Goal: Information Seeking & Learning: Learn about a topic

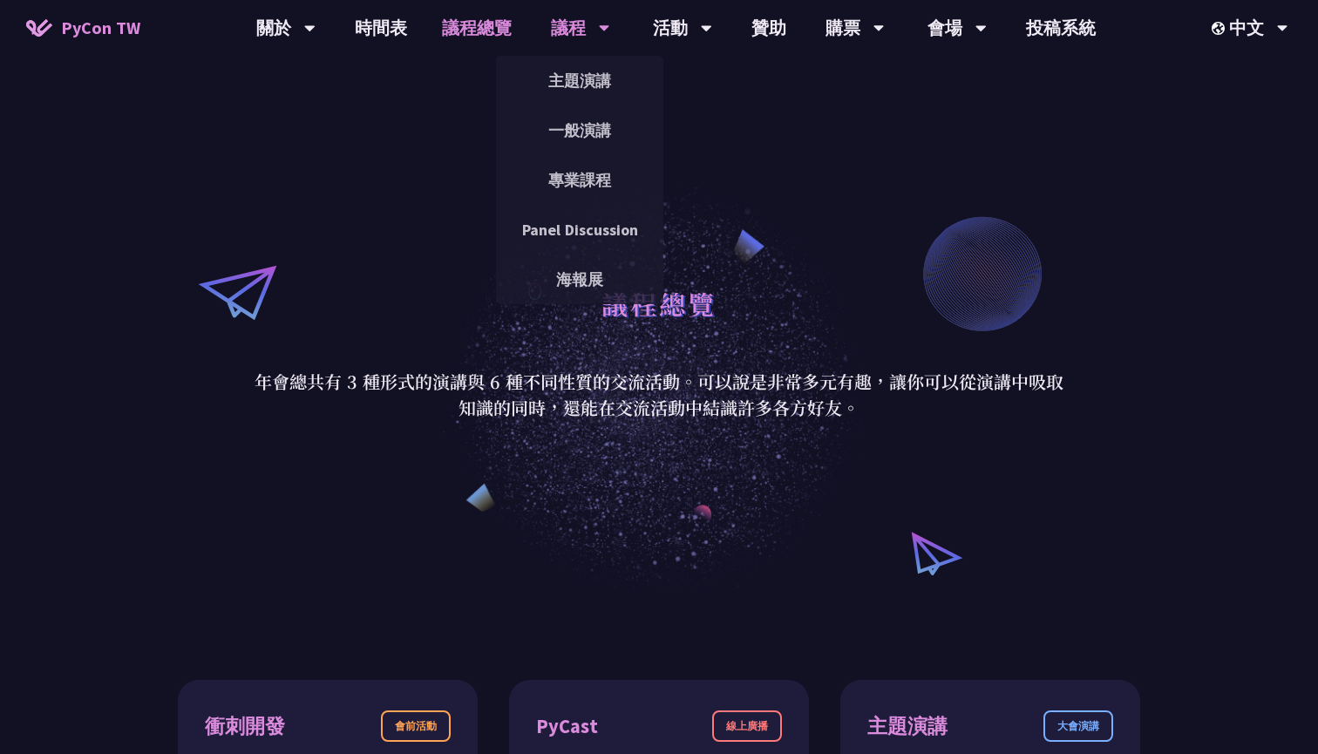
click at [316, 31] on div "議程" at bounding box center [285, 28] width 59 height 56
click at [570, 68] on link "主題演講" at bounding box center [579, 80] width 167 height 41
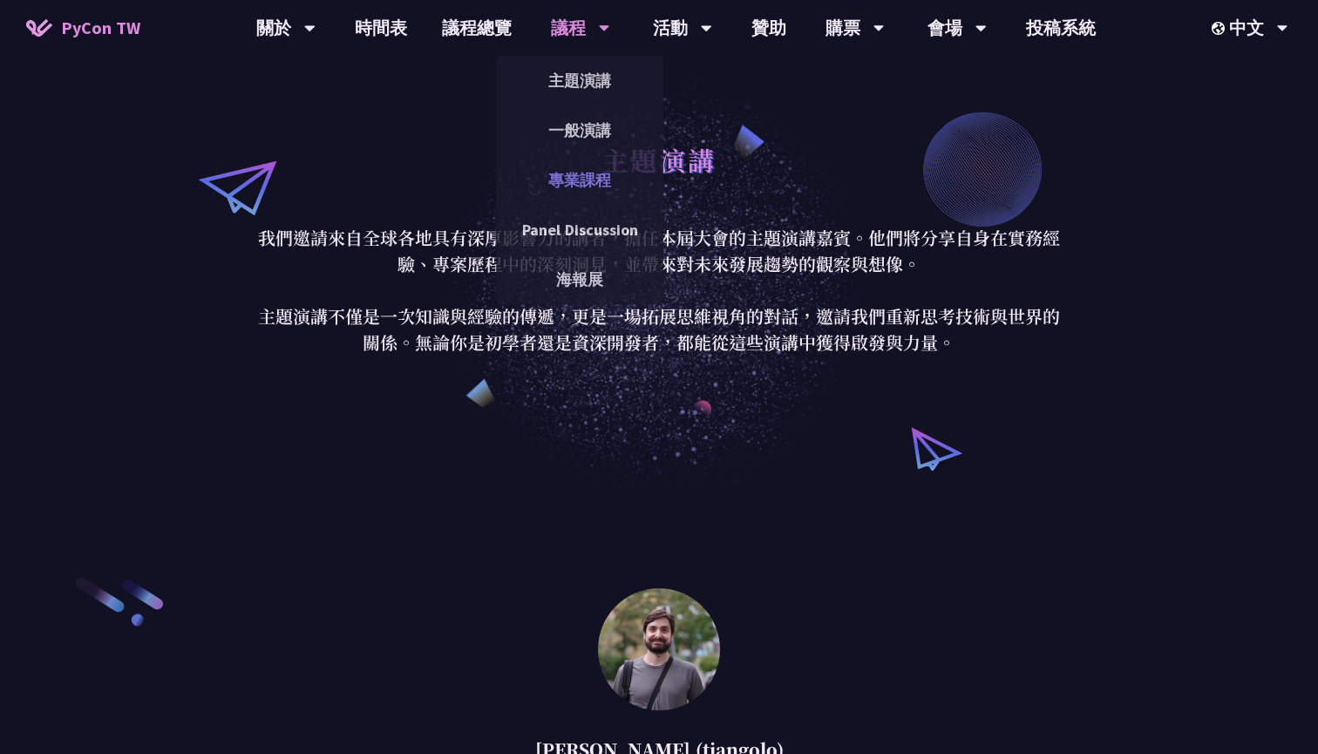
click at [588, 179] on link "專業課程" at bounding box center [579, 180] width 167 height 41
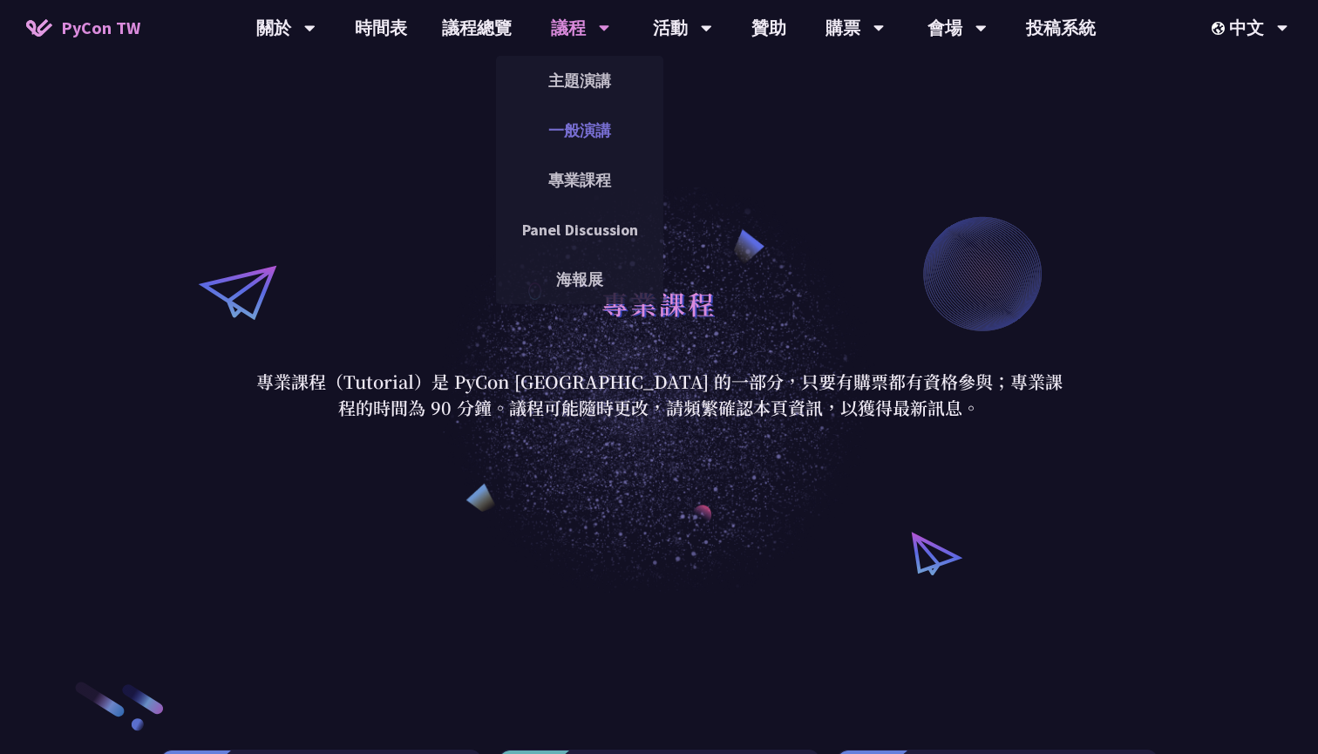
click at [584, 136] on link "一般演講" at bounding box center [579, 130] width 167 height 41
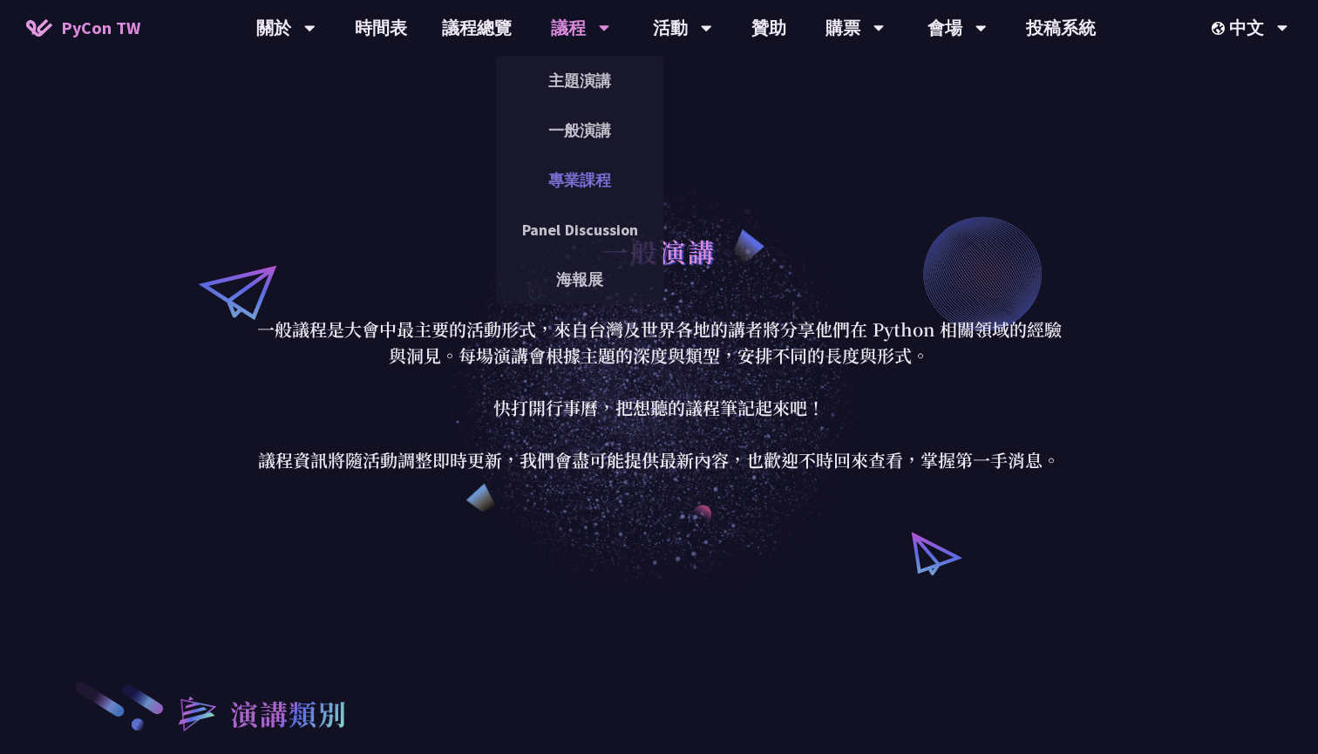
click at [598, 180] on link "專業課程" at bounding box center [579, 180] width 167 height 41
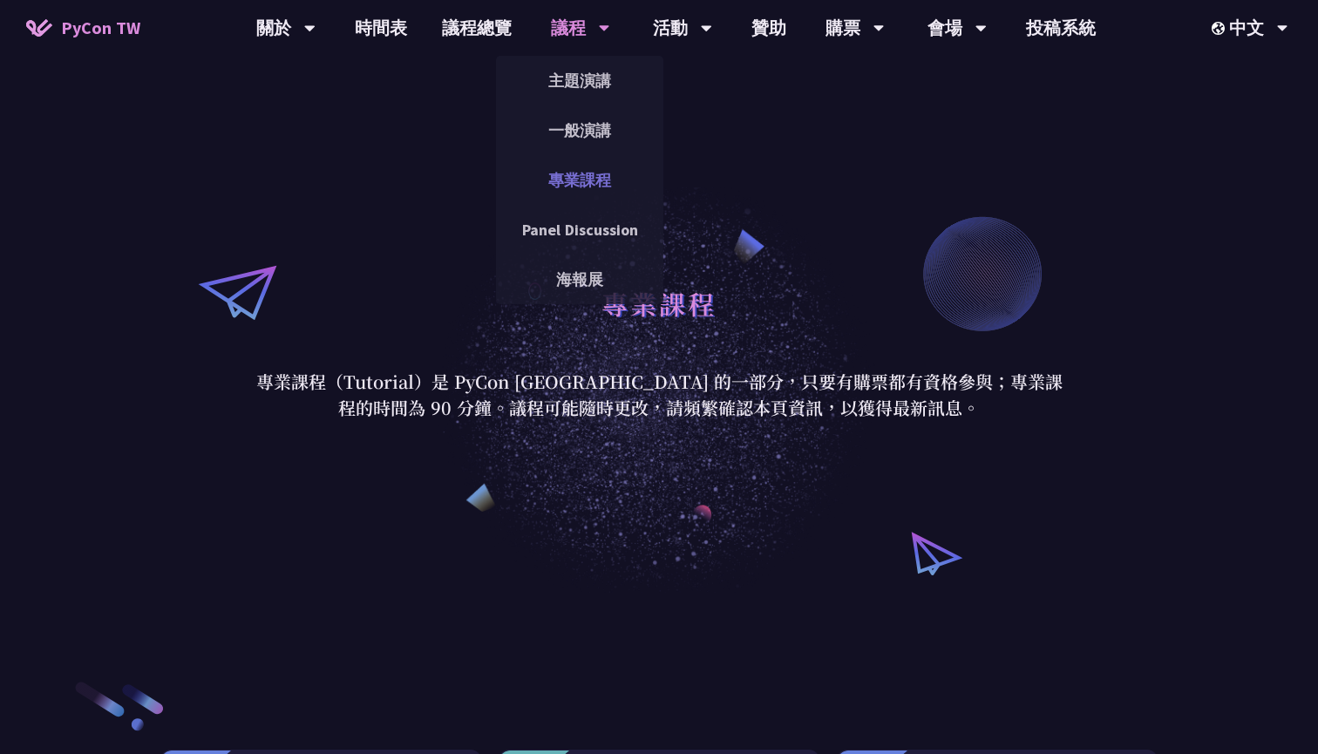
click at [573, 175] on link "專業課程" at bounding box center [579, 180] width 167 height 41
click at [588, 129] on link "一般演講" at bounding box center [579, 130] width 167 height 41
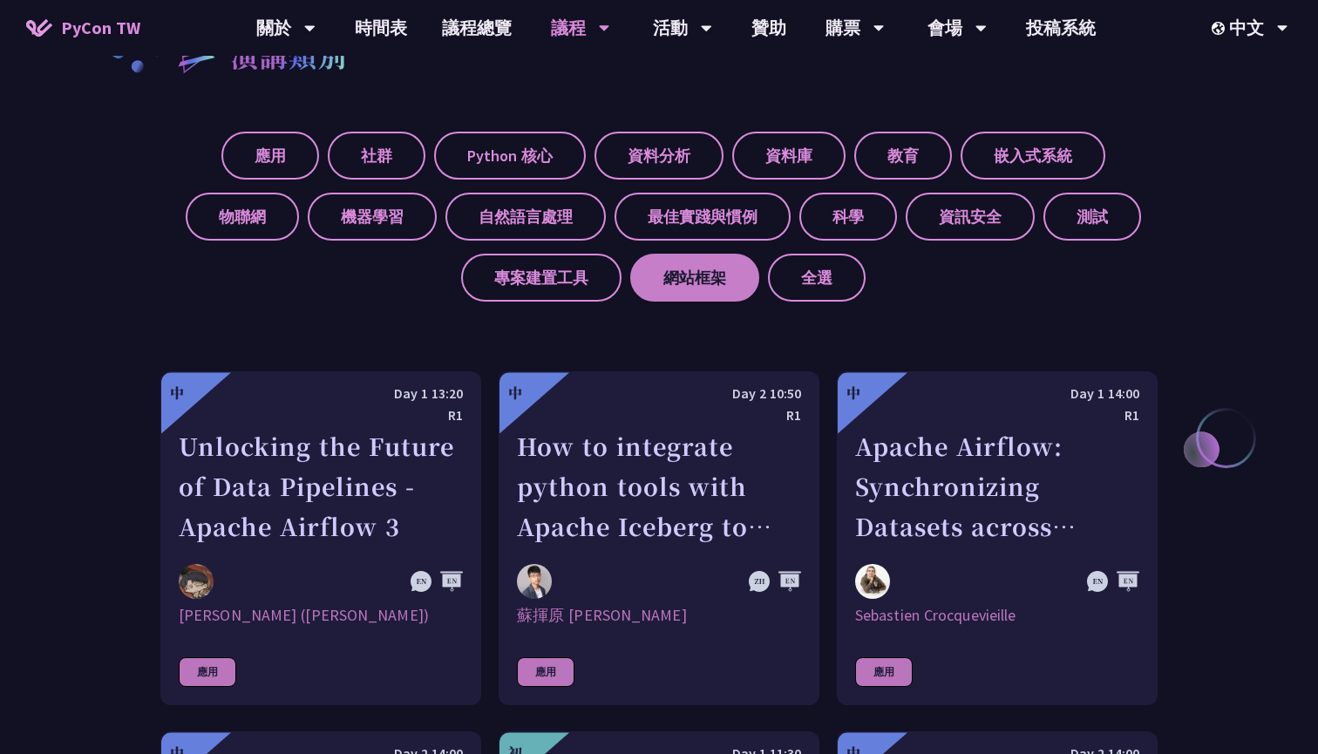
scroll to position [652, 0]
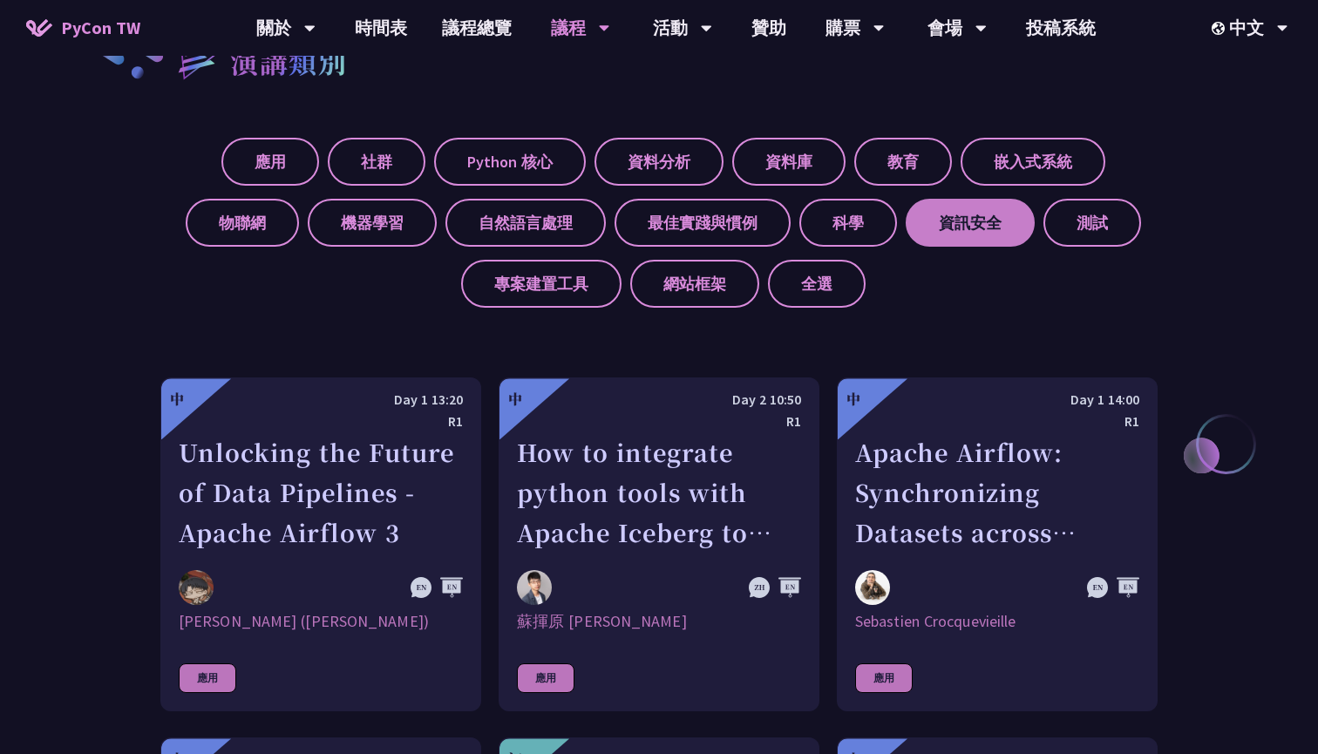
click at [941, 203] on label "資訊安全" at bounding box center [970, 223] width 129 height 48
click at [0, 0] on input "資訊安全" at bounding box center [0, 0] width 0 height 0
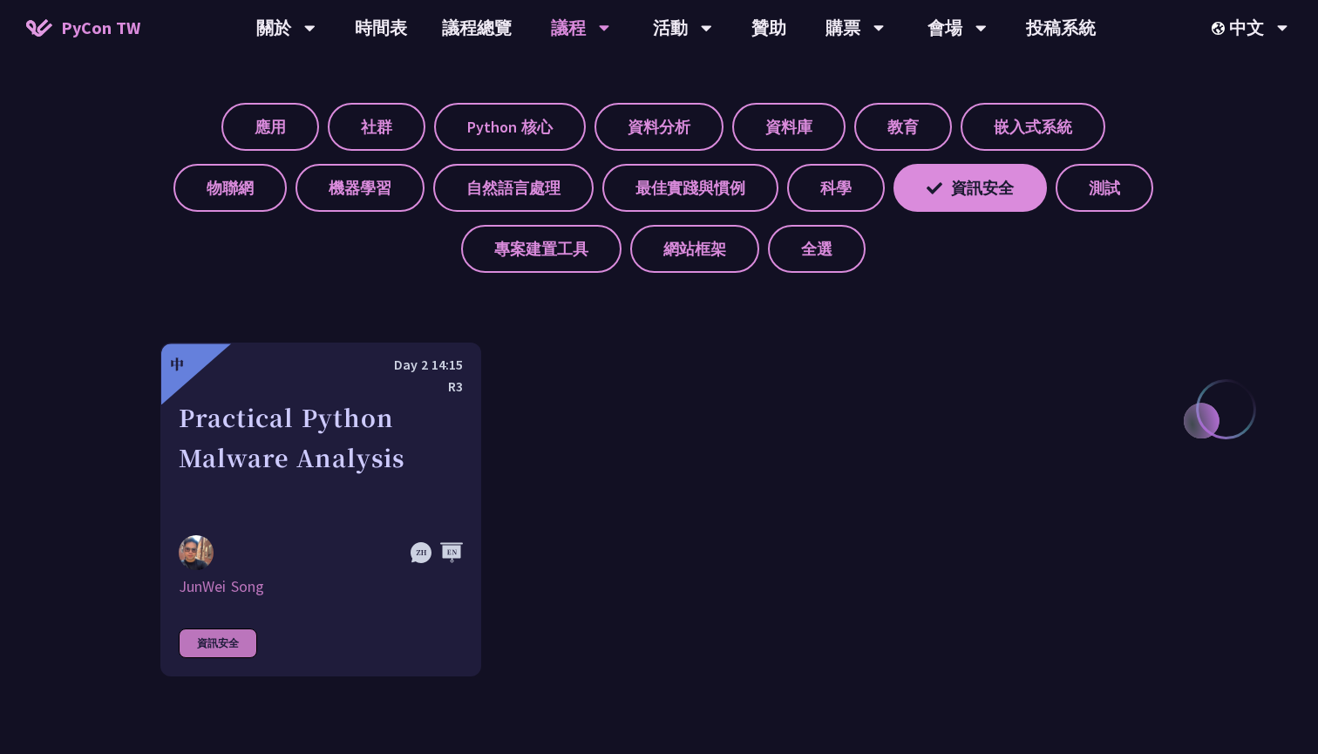
scroll to position [690, 0]
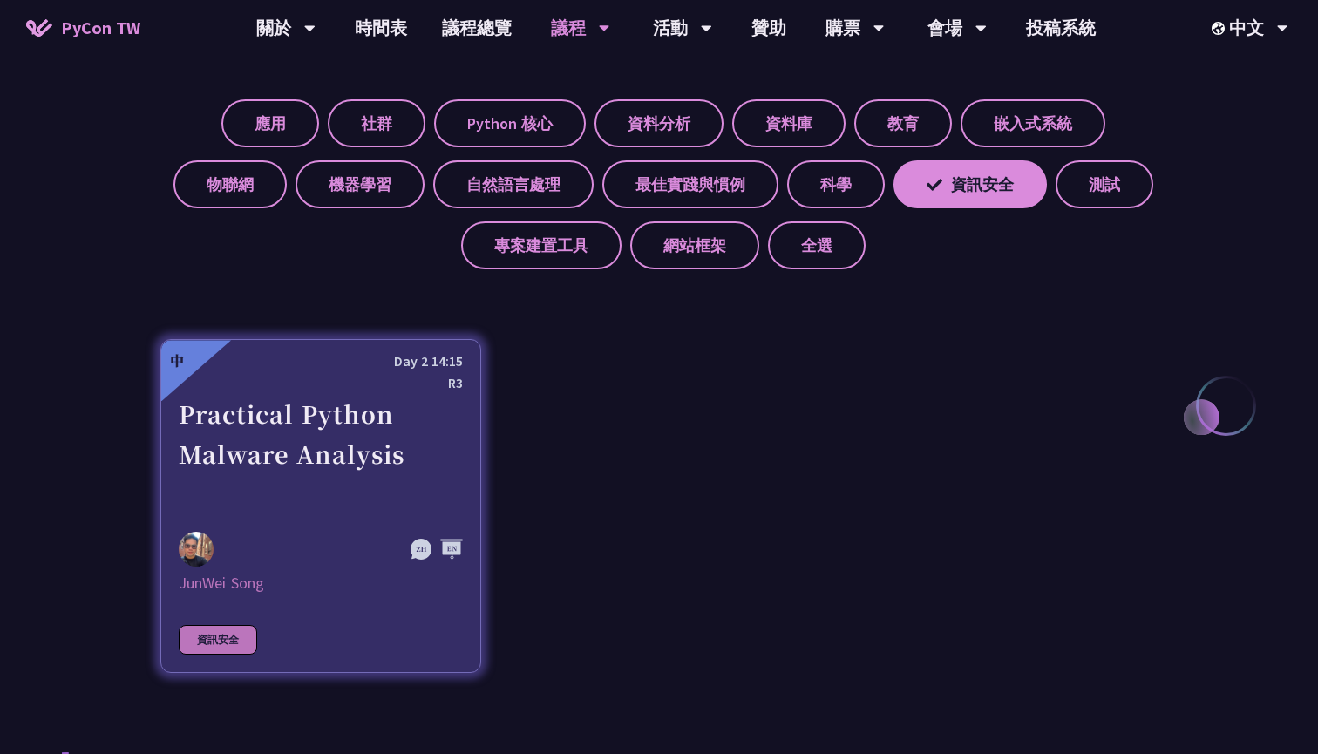
click at [442, 432] on div "Practical Python Malware Analysis" at bounding box center [321, 454] width 284 height 120
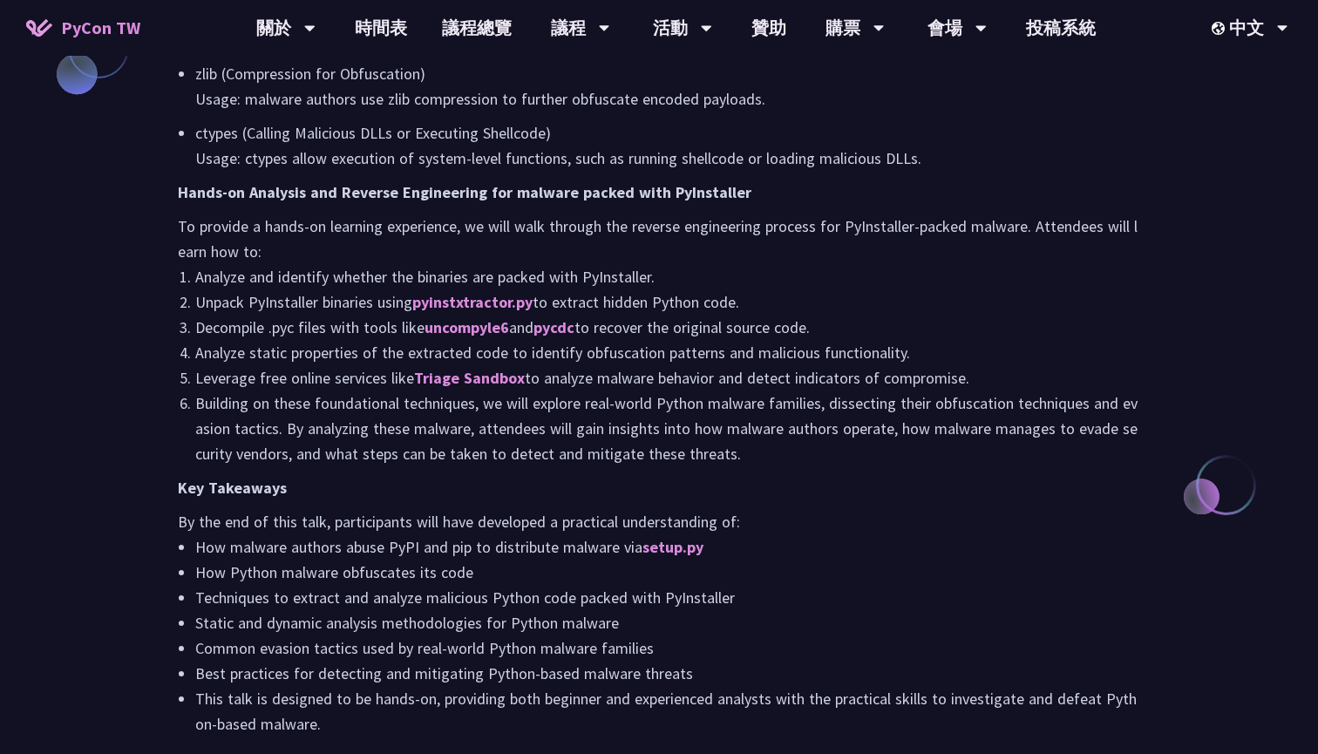
scroll to position [18, 0]
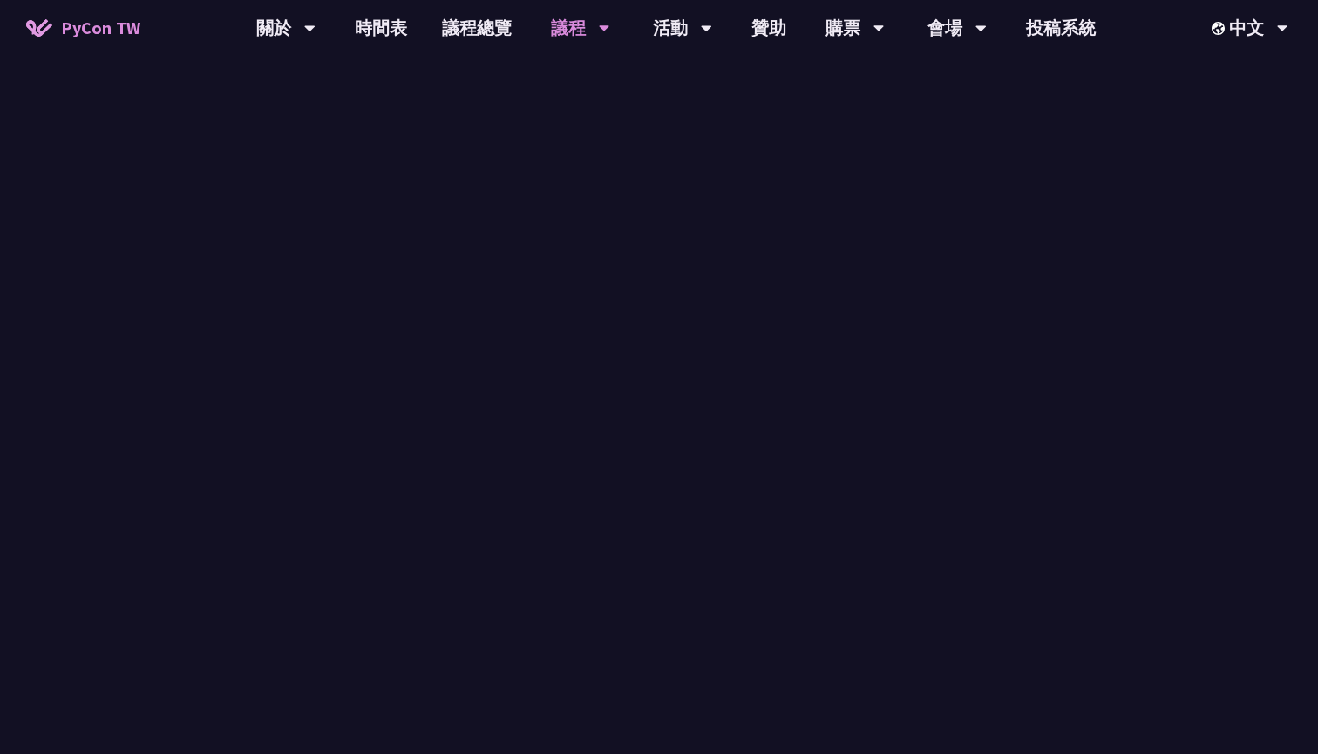
scroll to position [690, 0]
